Goal: Task Accomplishment & Management: Manage account settings

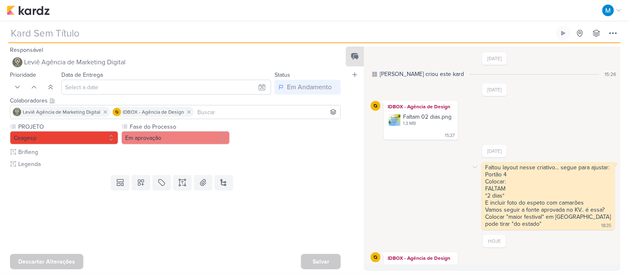
type input "[ESTÁTICO] Contagem Regressiva"
type input "[DATE] 23:59"
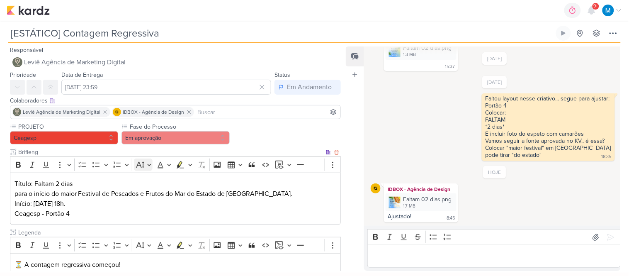
scroll to position [46, 0]
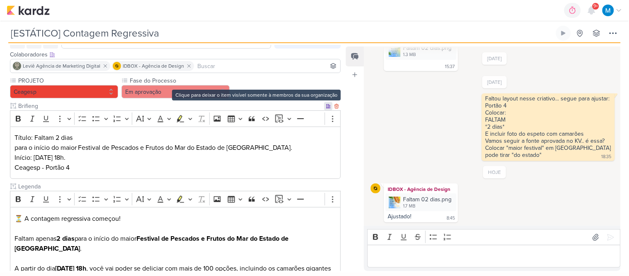
click at [326, 107] on icon at bounding box center [328, 106] width 4 height 4
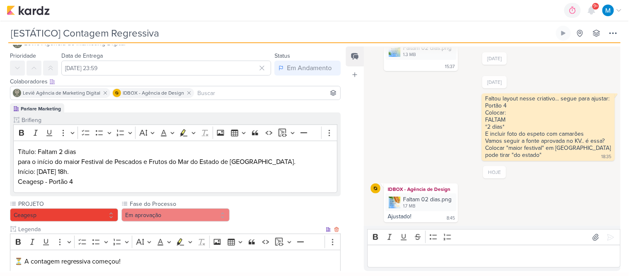
scroll to position [0, 0]
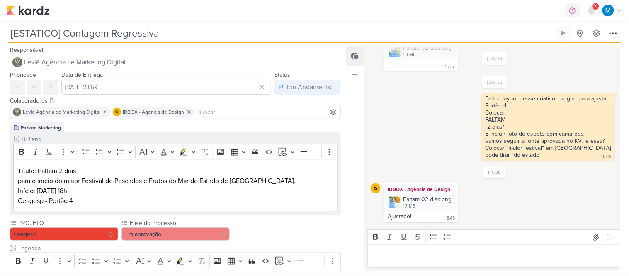
click at [217, 112] on input at bounding box center [267, 112] width 143 height 10
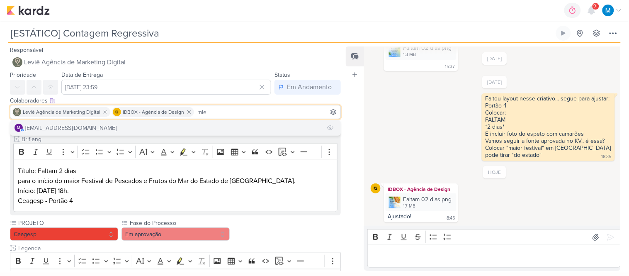
type input "mle"
click at [165, 125] on button "m [EMAIL_ADDRESS][DOMAIN_NAME]" at bounding box center [175, 127] width 330 height 15
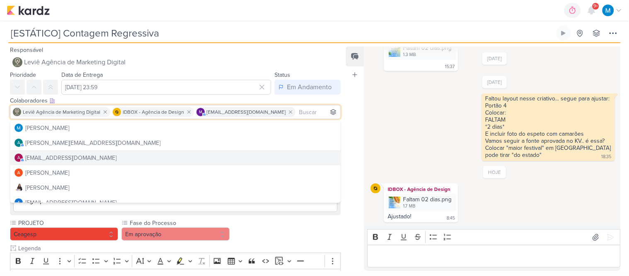
click at [352, 189] on div "Feed Atrelar email Solte o email para atrelar ao kard" at bounding box center [355, 158] width 18 height 224
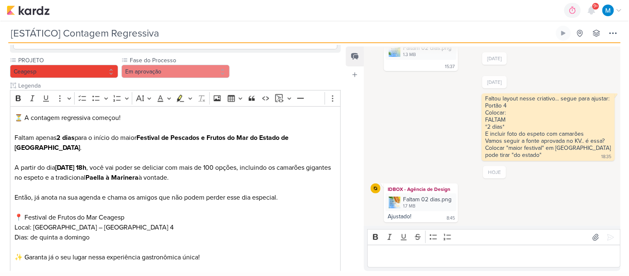
scroll to position [216, 0]
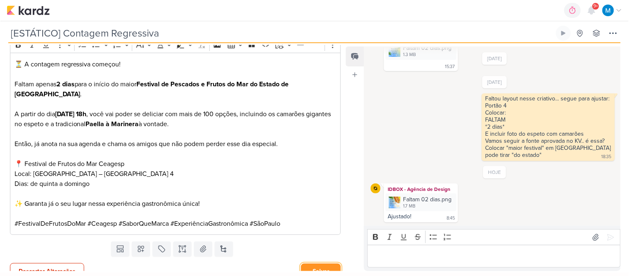
click at [329, 263] on button "Salvar" at bounding box center [321, 270] width 40 height 15
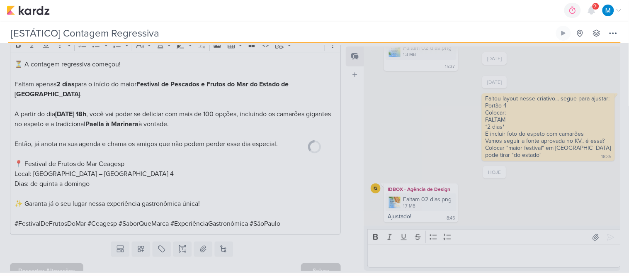
scroll to position [215, 0]
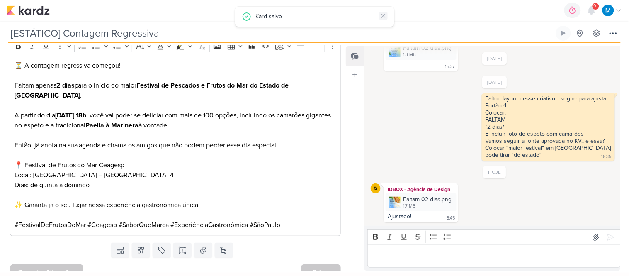
click at [381, 15] on icon at bounding box center [383, 15] width 7 height 7
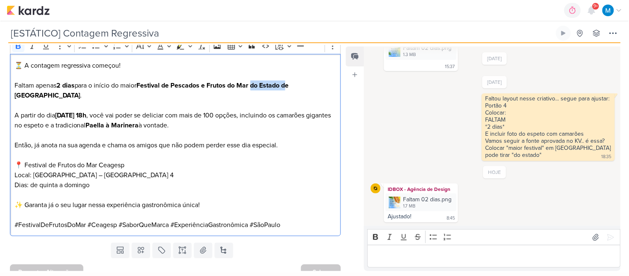
drag, startPoint x: 258, startPoint y: 81, endPoint x: 293, endPoint y: 83, distance: 34.9
click at [289, 83] on strong "Festival de Pescados e Frutos do Mar do Estado de [GEOGRAPHIC_DATA]" at bounding box center [152, 90] width 274 height 18
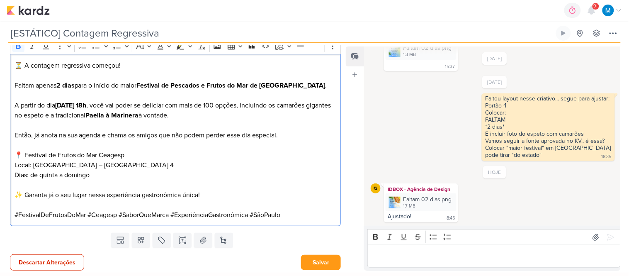
click at [246, 104] on p "A partir do dia [DATE] 18h , você vai poder se deliciar com mais de 100 opções,…" at bounding box center [176, 110] width 322 height 20
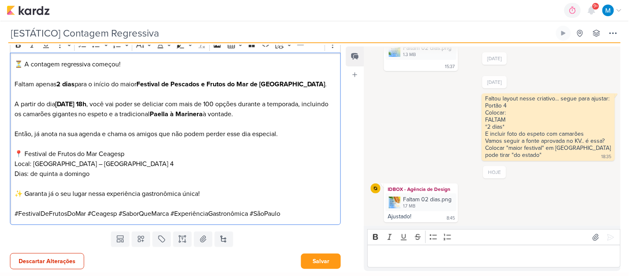
click at [308, 217] on p "#FestivalDeFrutosDoMar #Ceagesp #SaborQueMarca #ExperiênciaGastronômica #SãoPau…" at bounding box center [176, 214] width 322 height 10
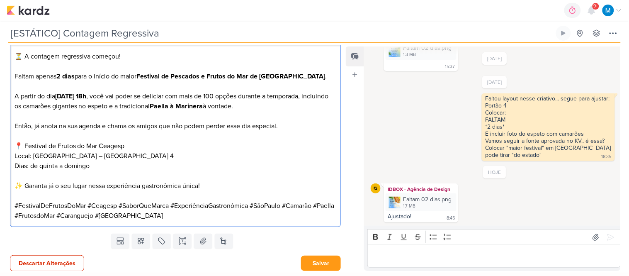
scroll to position [226, 0]
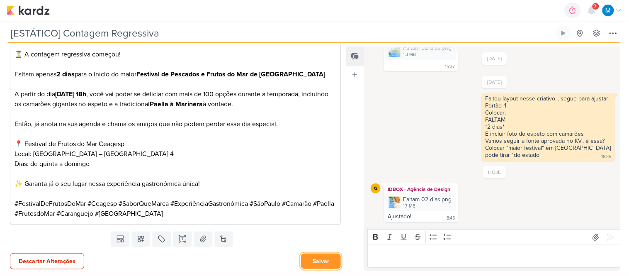
click at [317, 262] on button "Salvar" at bounding box center [321, 260] width 40 height 15
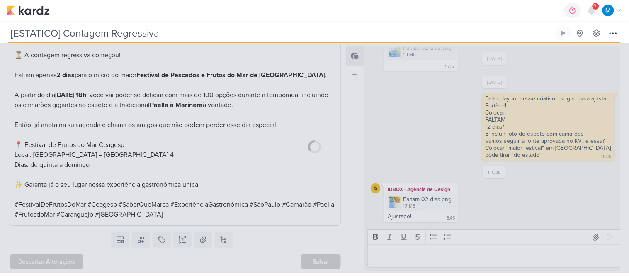
scroll to position [225, 0]
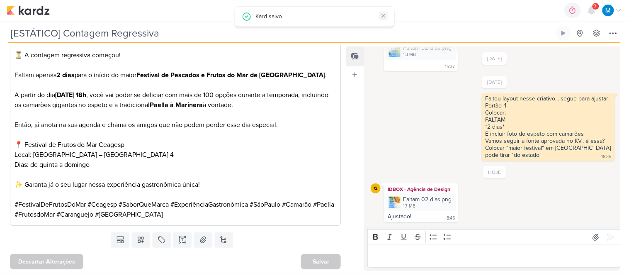
click at [383, 13] on icon at bounding box center [383, 15] width 7 height 7
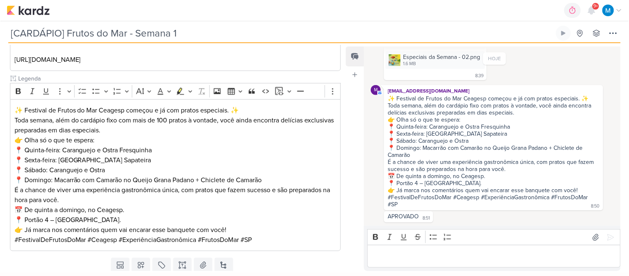
scroll to position [93, 0]
click at [137, 148] on p "👉 Olha só o que te espera: 📍 Quinta-feira: Caranguejo e Ostra Fresquinha 📍 Sext…" at bounding box center [176, 160] width 322 height 50
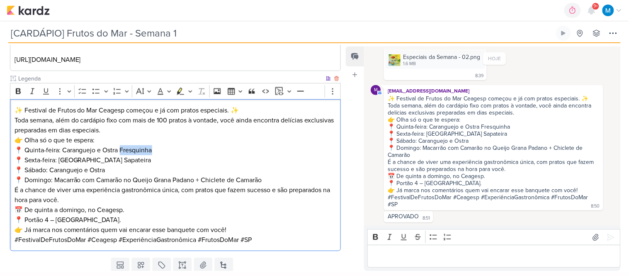
click at [137, 148] on p "👉 Olha só o que te espera: 📍 Quinta-feira: Caranguejo e Ostra Fresquinha 📍 Sext…" at bounding box center [176, 160] width 322 height 50
click at [457, 159] on div "É a chance de viver uma experiência gastronômica única, com pratos que fazem su…" at bounding box center [494, 165] width 212 height 14
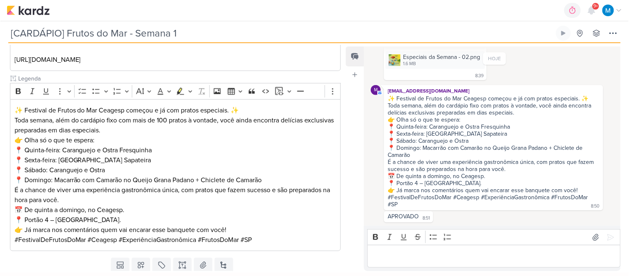
click at [415, 253] on p "Editor editing area: main" at bounding box center [494, 256] width 244 height 10
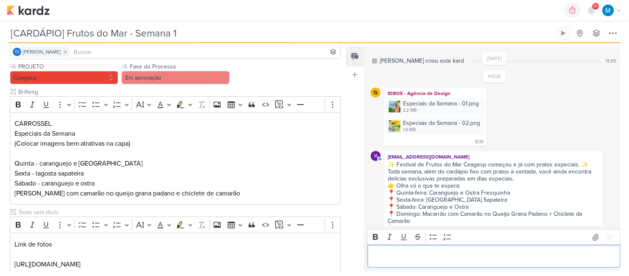
scroll to position [0, 0]
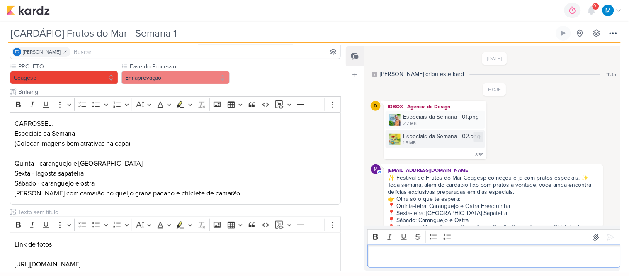
click at [396, 137] on img at bounding box center [395, 140] width 12 height 12
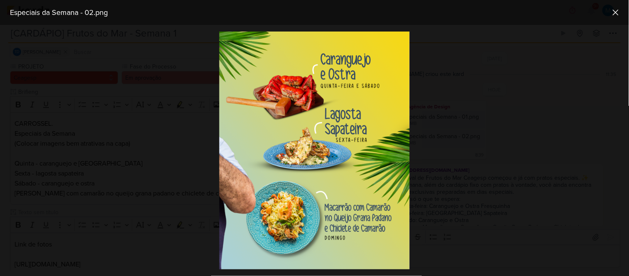
click at [490, 205] on div at bounding box center [314, 150] width 629 height 251
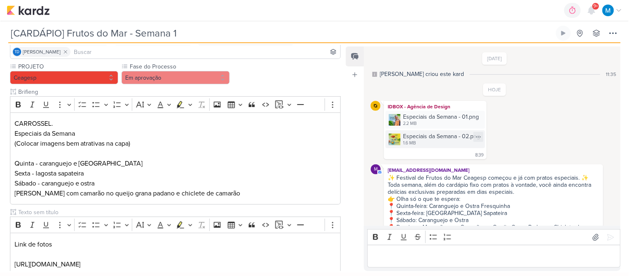
click at [393, 140] on img at bounding box center [395, 140] width 12 height 12
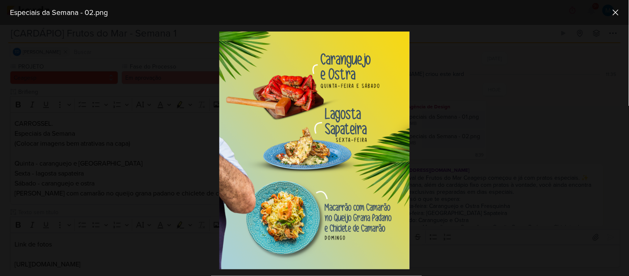
drag, startPoint x: 493, startPoint y: 65, endPoint x: 419, endPoint y: 96, distance: 80.1
click at [492, 65] on div at bounding box center [314, 150] width 629 height 251
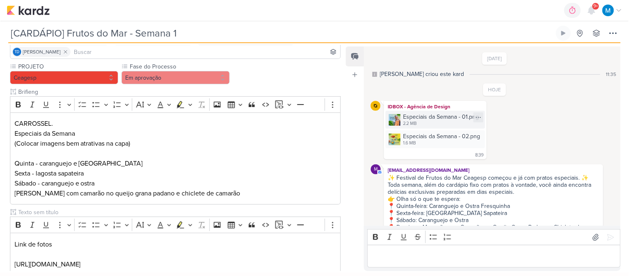
click at [396, 115] on img at bounding box center [395, 120] width 12 height 12
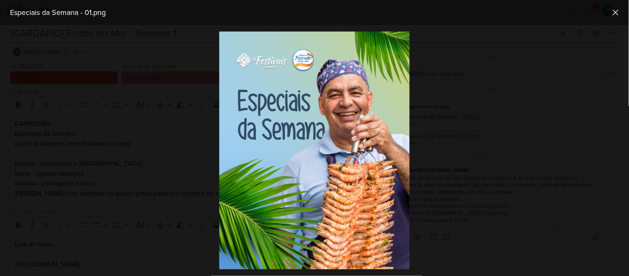
click at [470, 150] on div at bounding box center [314, 150] width 629 height 251
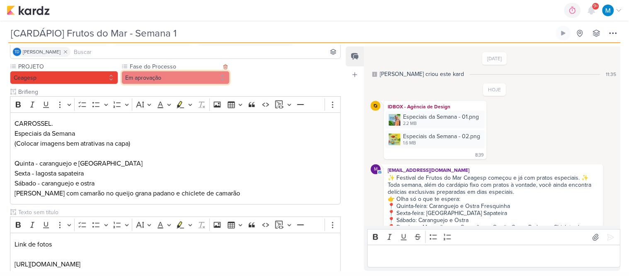
click at [190, 79] on button "Em aprovação" at bounding box center [175, 77] width 108 height 13
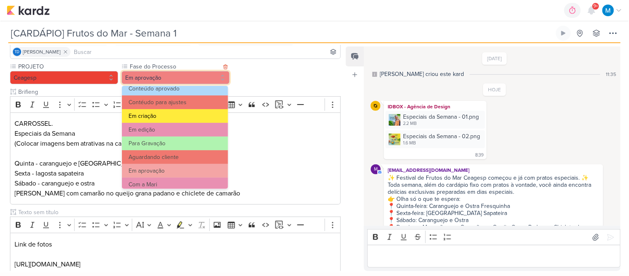
scroll to position [80, 0]
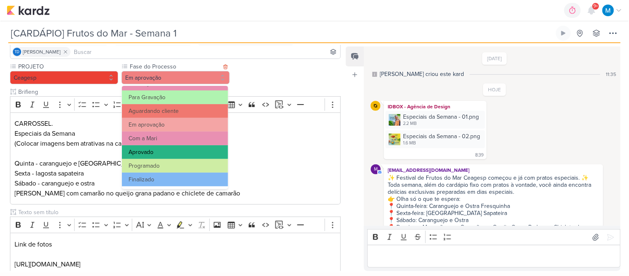
click at [161, 155] on button "Aprovado" at bounding box center [175, 152] width 106 height 14
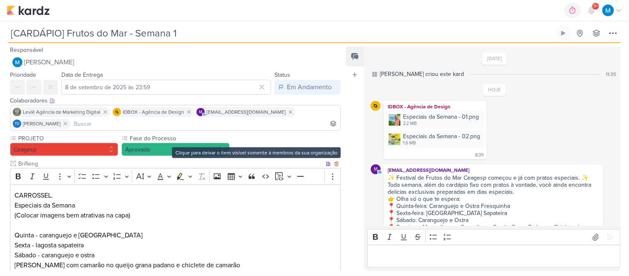
scroll to position [303, 0]
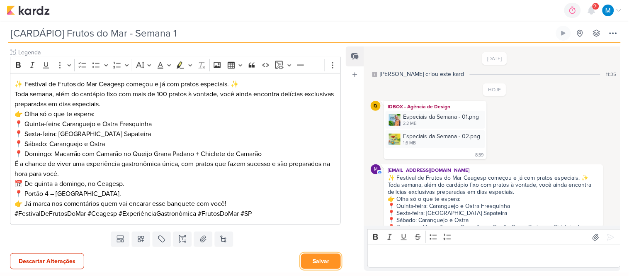
click at [323, 260] on button "Salvar" at bounding box center [321, 260] width 40 height 15
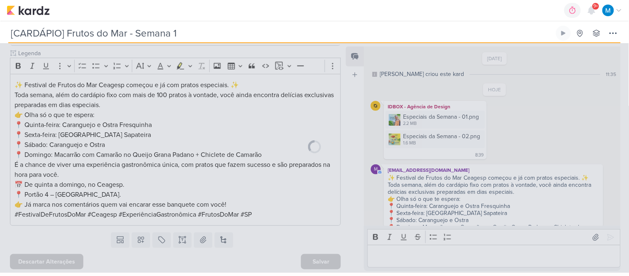
scroll to position [301, 0]
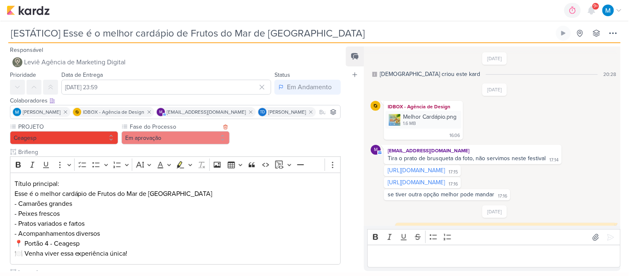
scroll to position [137, 0]
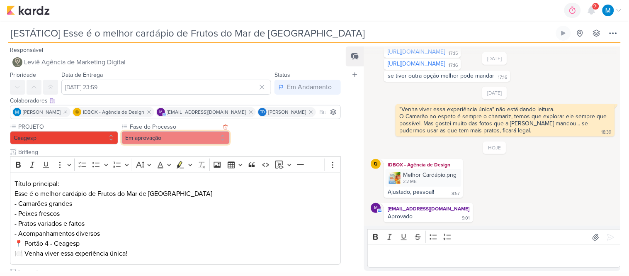
click at [154, 135] on button "Em aprovação" at bounding box center [175, 137] width 108 height 13
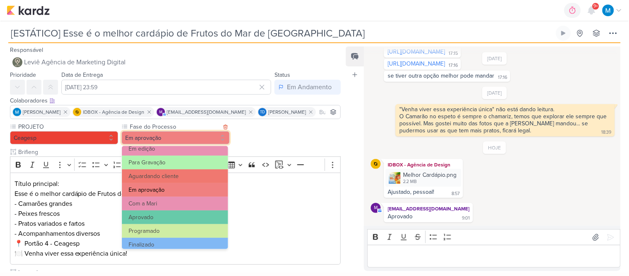
scroll to position [80, 0]
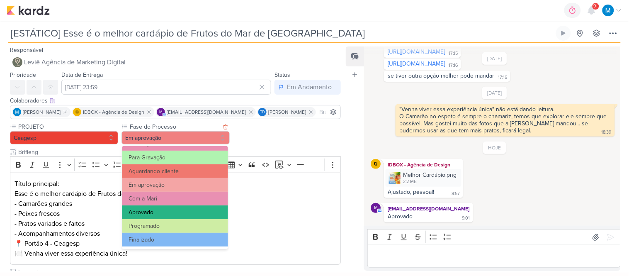
click at [163, 210] on button "Aprovado" at bounding box center [175, 212] width 106 height 14
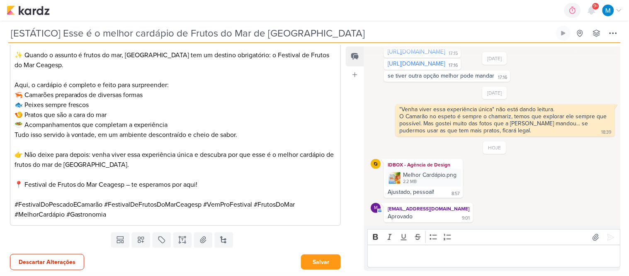
scroll to position [250, 0]
click at [324, 259] on button "Salvar" at bounding box center [321, 260] width 40 height 15
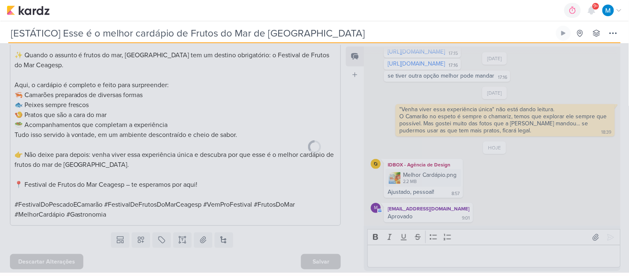
scroll to position [249, 0]
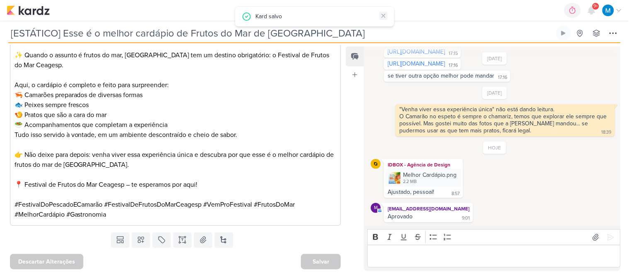
click at [381, 14] on icon at bounding box center [383, 15] width 7 height 7
